Goal: Task Accomplishment & Management: Use online tool/utility

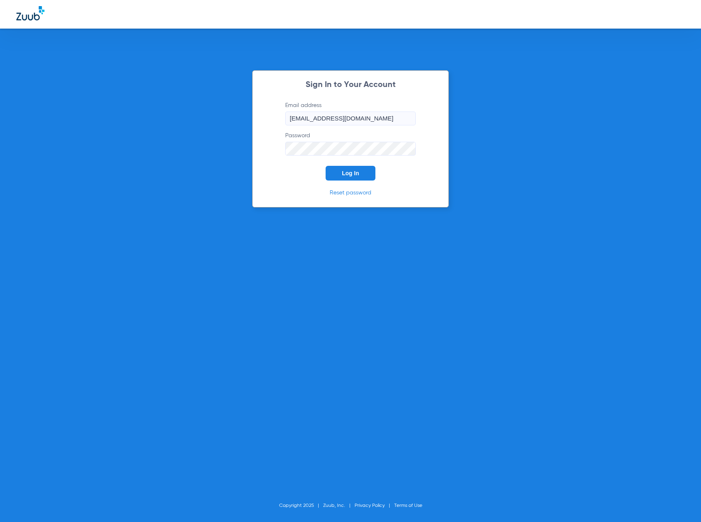
click at [367, 170] on button "Log In" at bounding box center [351, 173] width 50 height 15
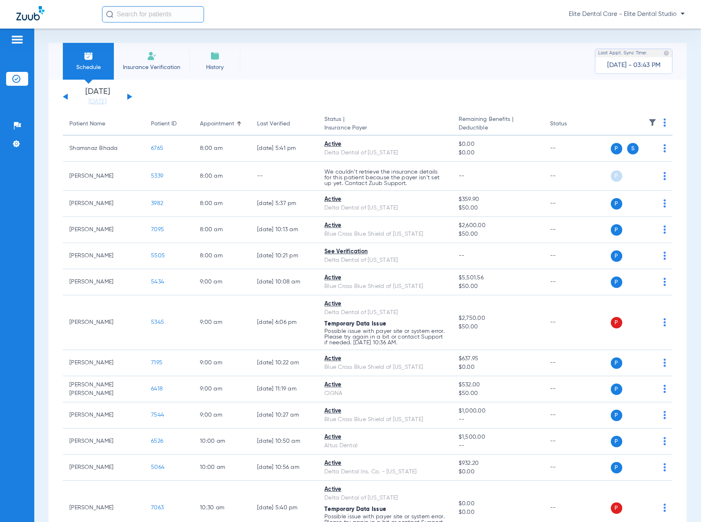
click at [129, 98] on button at bounding box center [129, 96] width 5 height 6
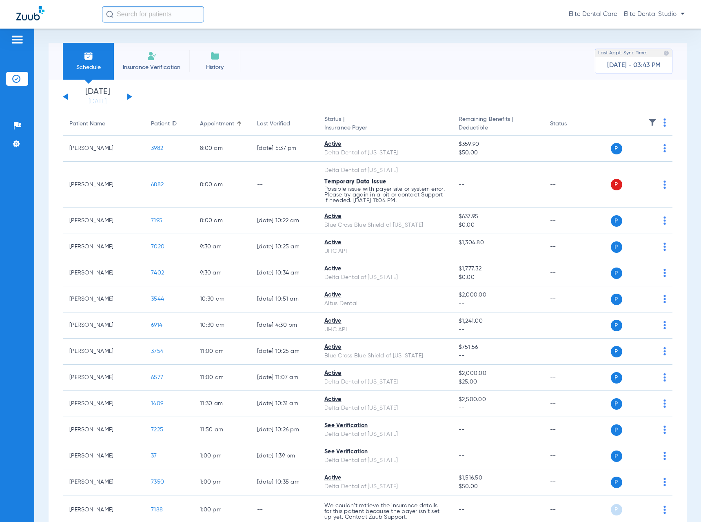
click at [129, 98] on button at bounding box center [129, 96] width 5 height 6
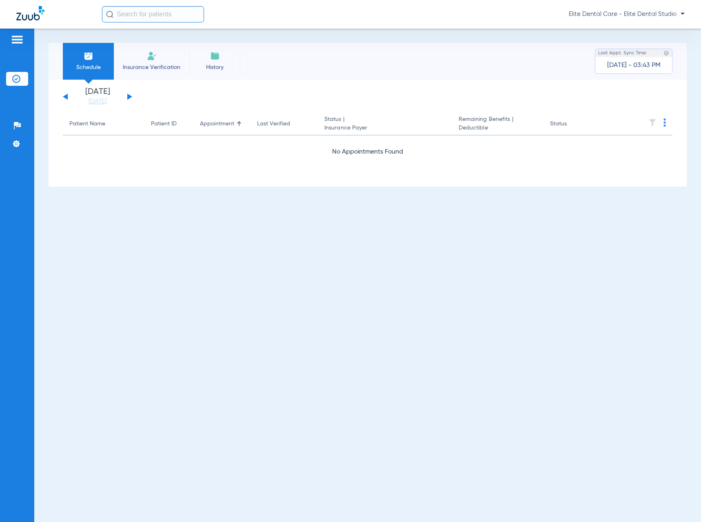
click at [129, 98] on button at bounding box center [129, 96] width 5 height 6
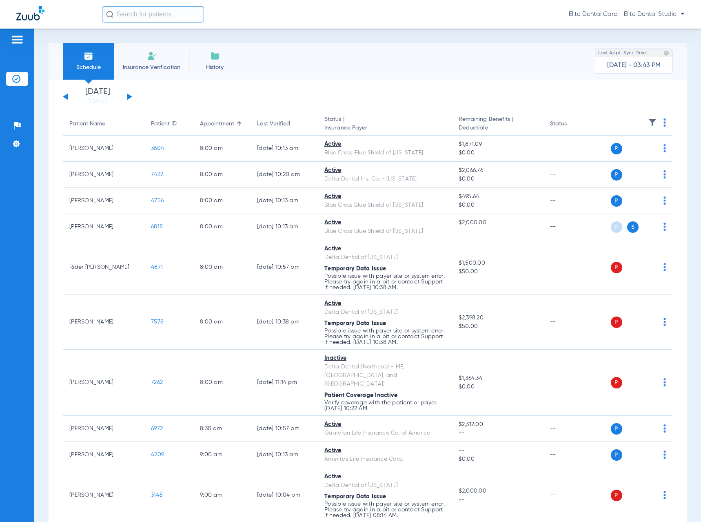
click at [130, 97] on button at bounding box center [129, 96] width 5 height 6
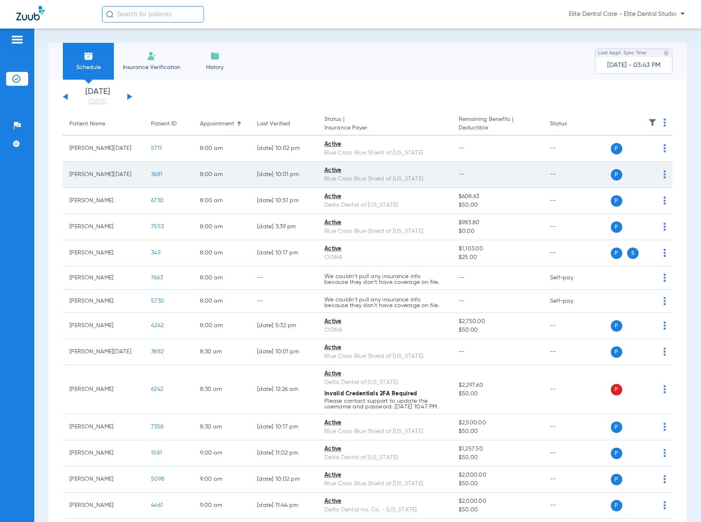
click at [664, 124] on img at bounding box center [665, 122] width 2 height 8
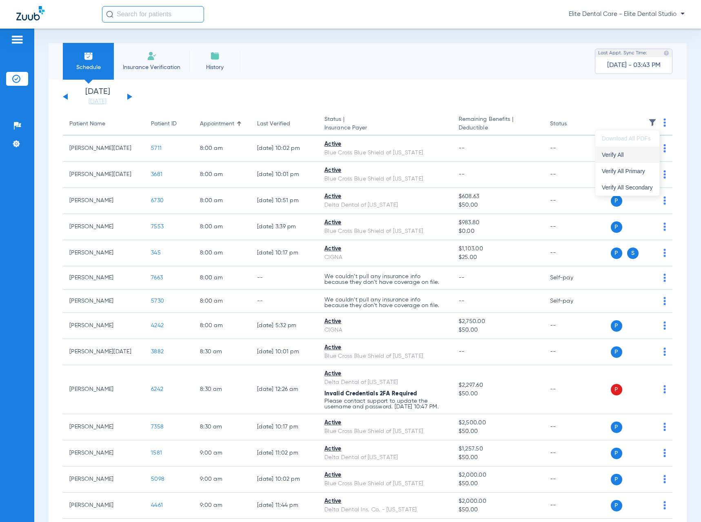
click at [613, 160] on button "Verify All" at bounding box center [627, 155] width 64 height 16
